Goal: Task Accomplishment & Management: Use online tool/utility

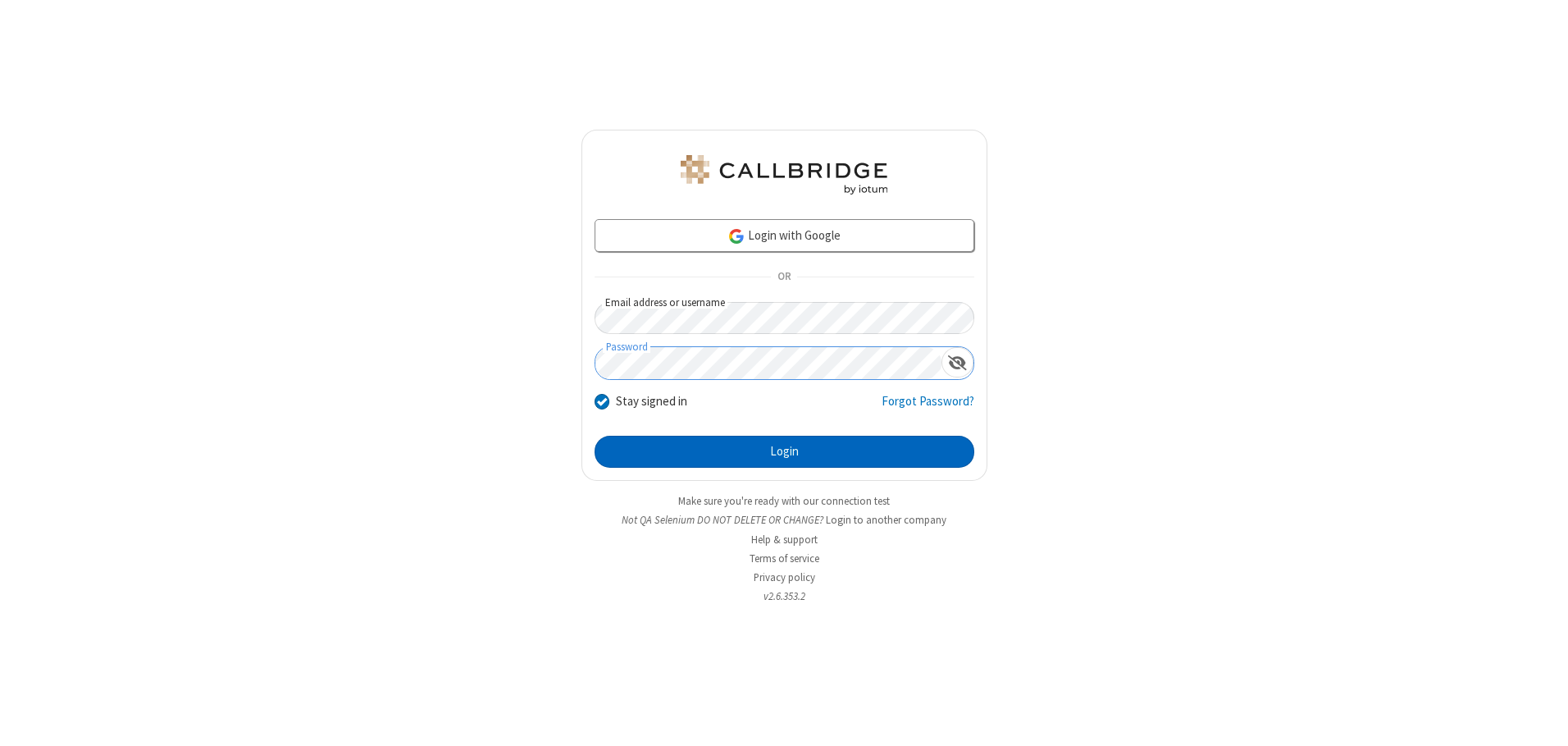
click at [784, 451] on button "Login" at bounding box center [784, 452] width 380 height 32
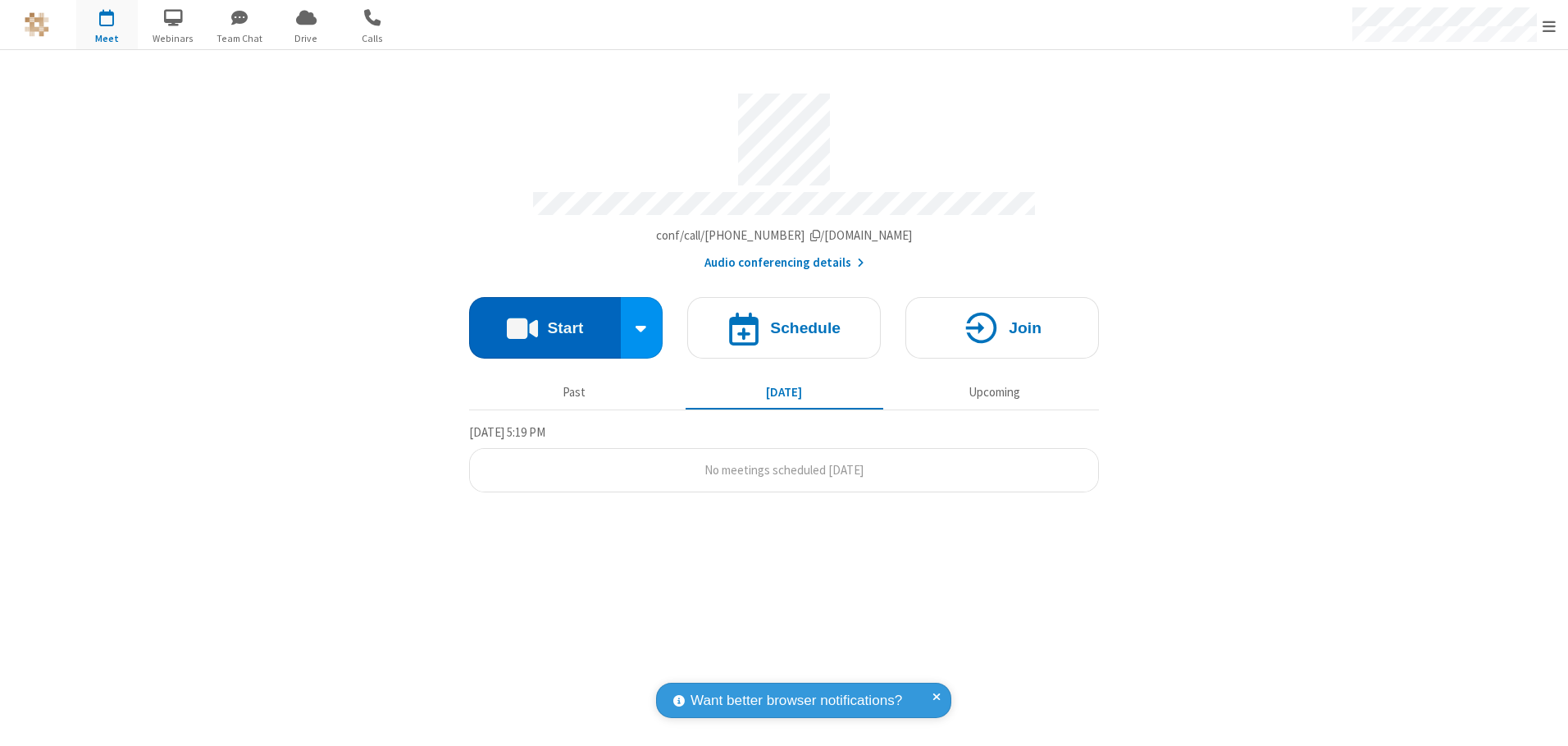
click at [544, 321] on button "Start" at bounding box center [544, 327] width 151 height 61
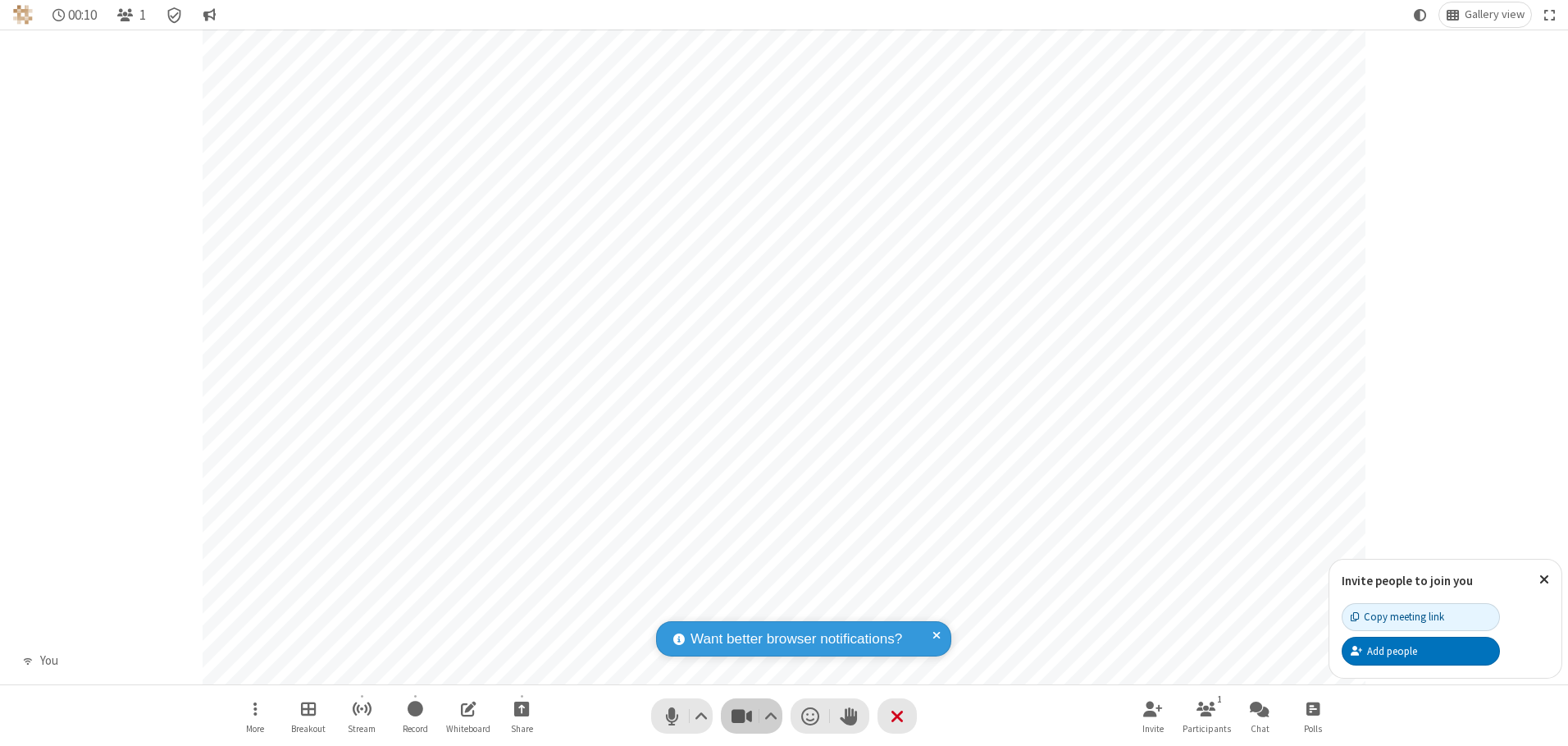
click at [741, 715] on span "Stop video (Alt+V)" at bounding box center [741, 715] width 24 height 24
click at [741, 715] on span "Start video (Alt+V)" at bounding box center [741, 715] width 24 height 24
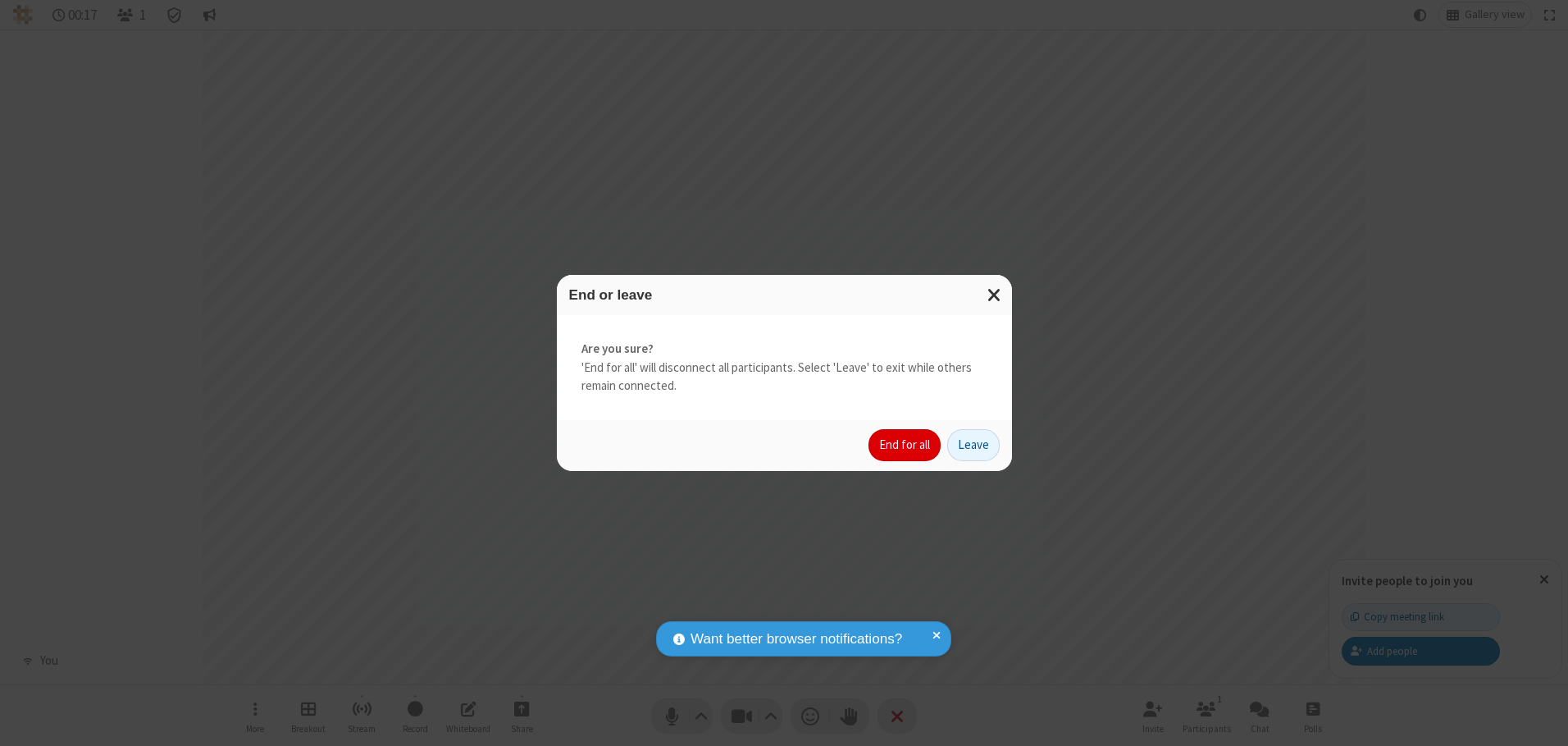
click at [906, 445] on button "End for all" at bounding box center [904, 445] width 72 height 32
